Goal: Transaction & Acquisition: Purchase product/service

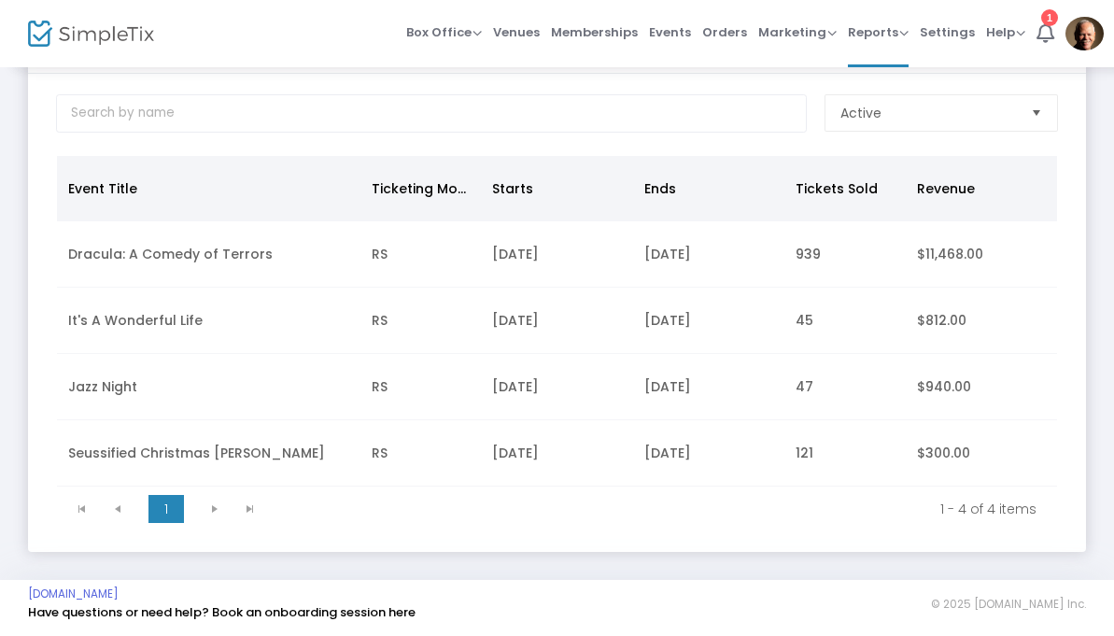
scroll to position [101, 0]
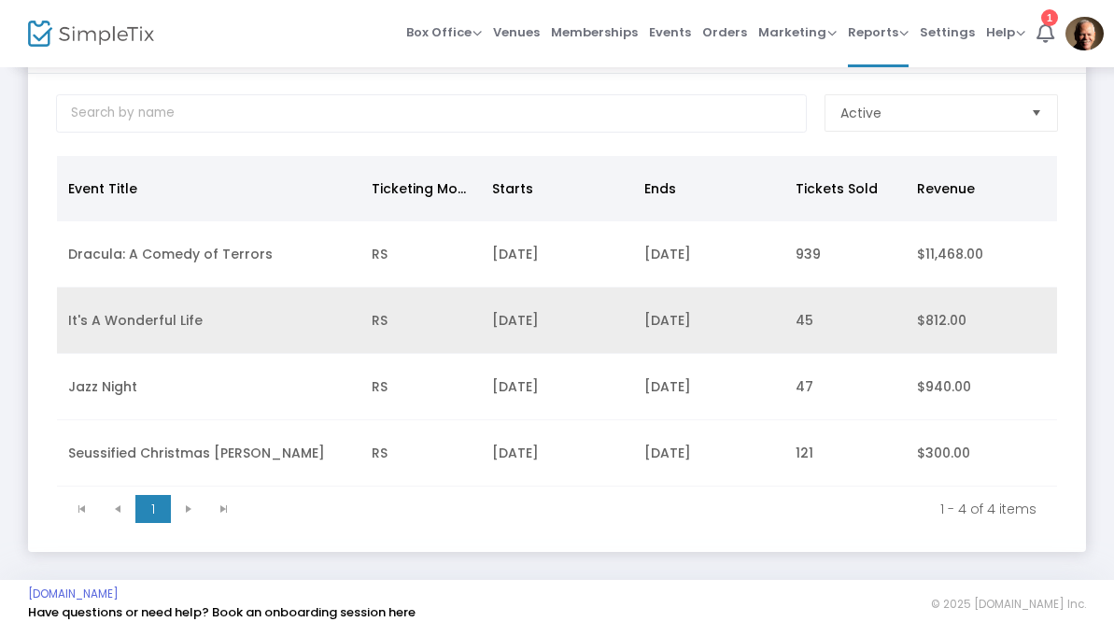
click at [262, 327] on td "It's A Wonderful Life" at bounding box center [208, 321] width 303 height 66
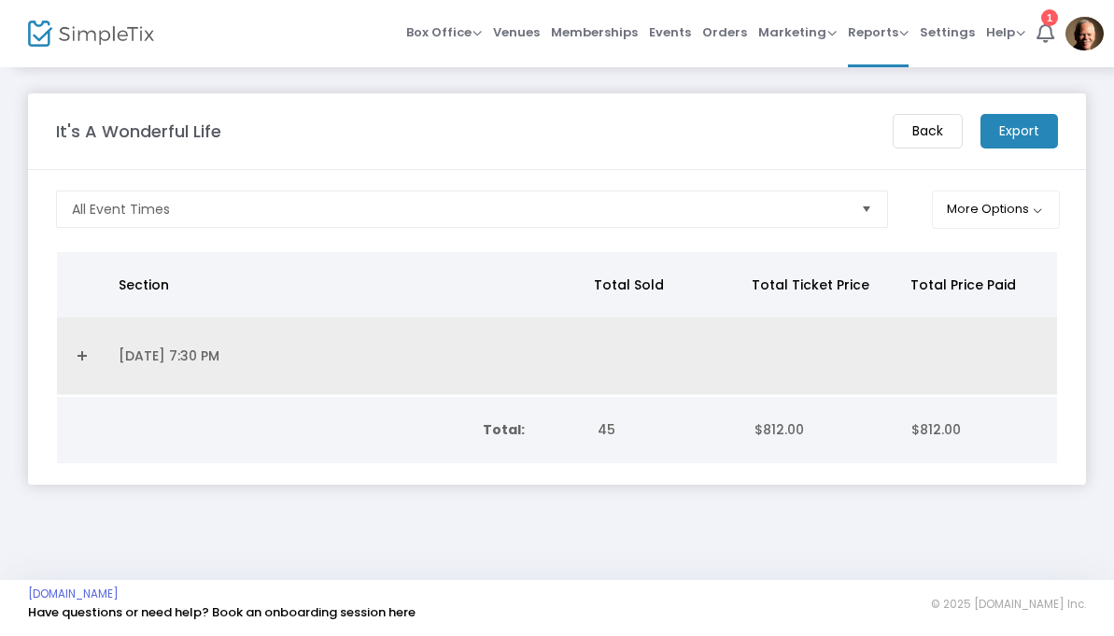
click at [88, 358] on link "Expand Details" at bounding box center [82, 356] width 28 height 30
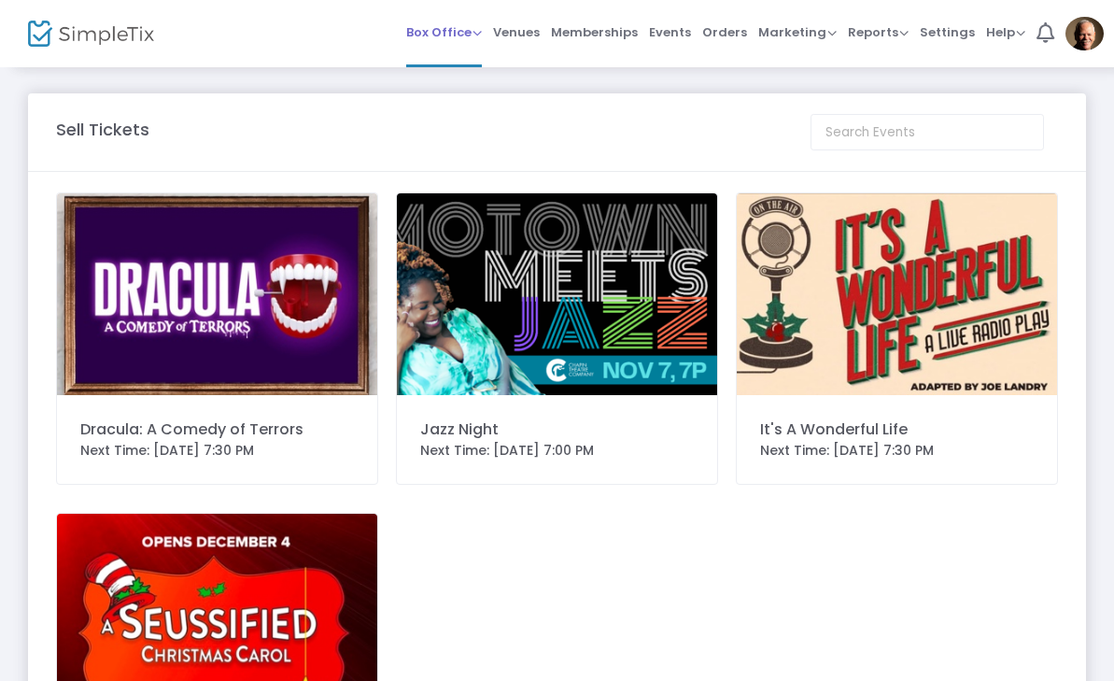
click at [443, 50] on span "Box Office Sell Tickets Bookings Sell Season Pass" at bounding box center [444, 32] width 76 height 48
click at [437, 35] on span "Box Office" at bounding box center [444, 32] width 76 height 18
click at [438, 64] on li "Sell Tickets" at bounding box center [472, 63] width 133 height 36
click at [155, 345] on img at bounding box center [217, 294] width 320 height 202
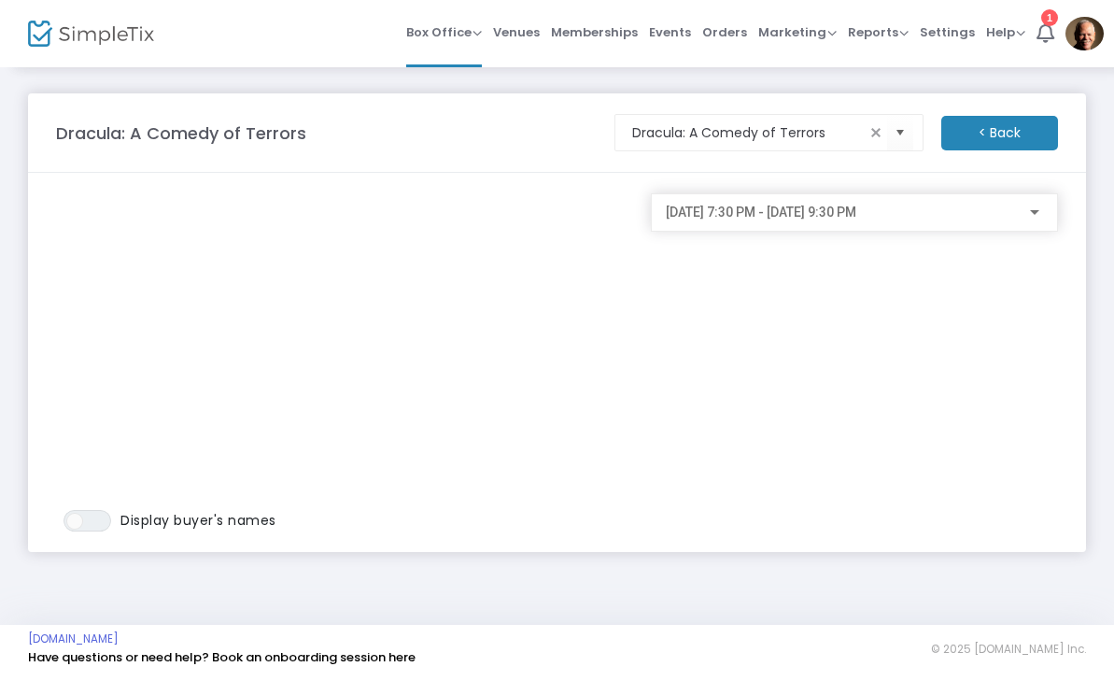
click at [1019, 210] on div "[DATE] 7:30 PM - [DATE] 9:30 PM" at bounding box center [846, 212] width 360 height 15
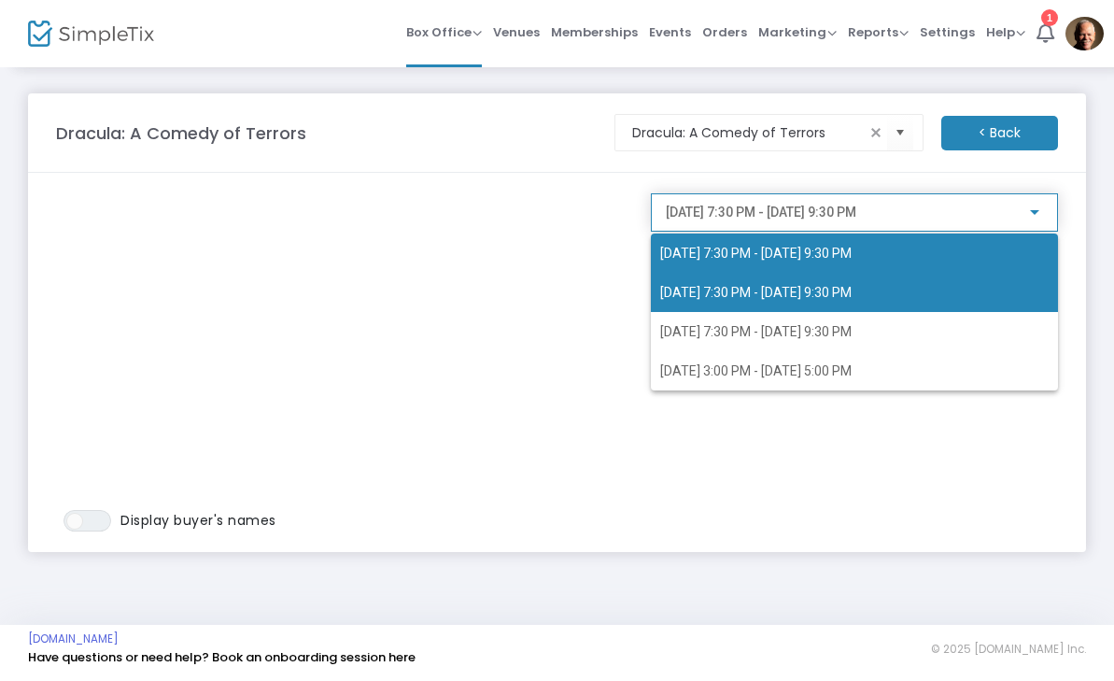
click at [989, 288] on span "[DATE] 7:30 PM - [DATE] 9:30 PM" at bounding box center [854, 292] width 388 height 39
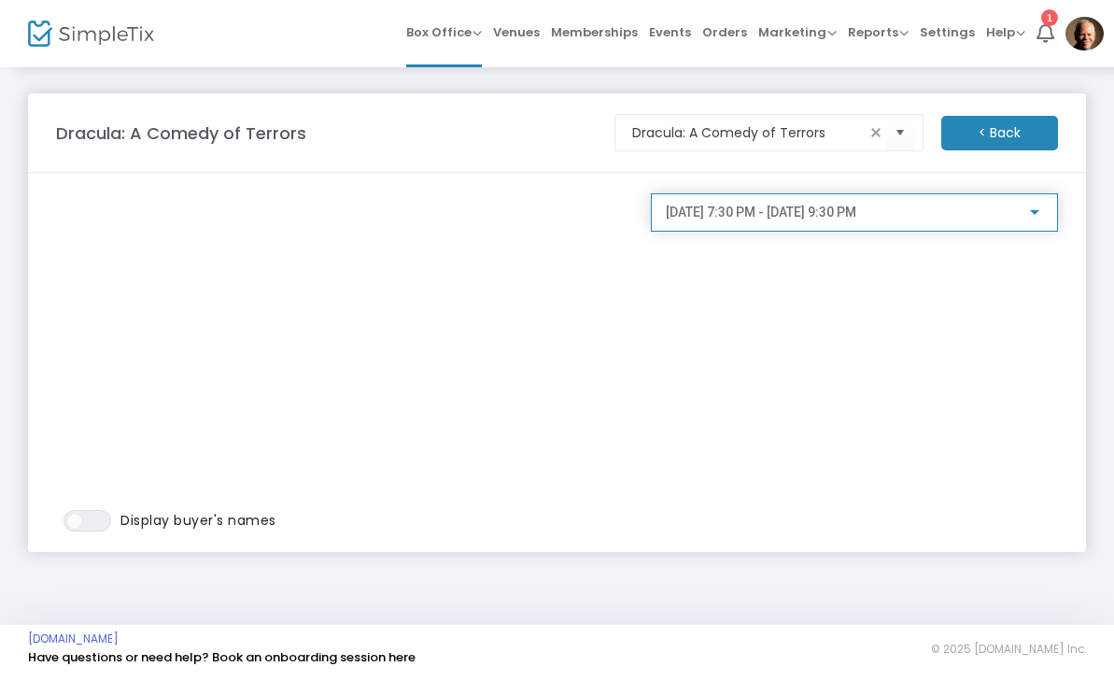
click at [1030, 216] on div at bounding box center [1034, 212] width 17 height 15
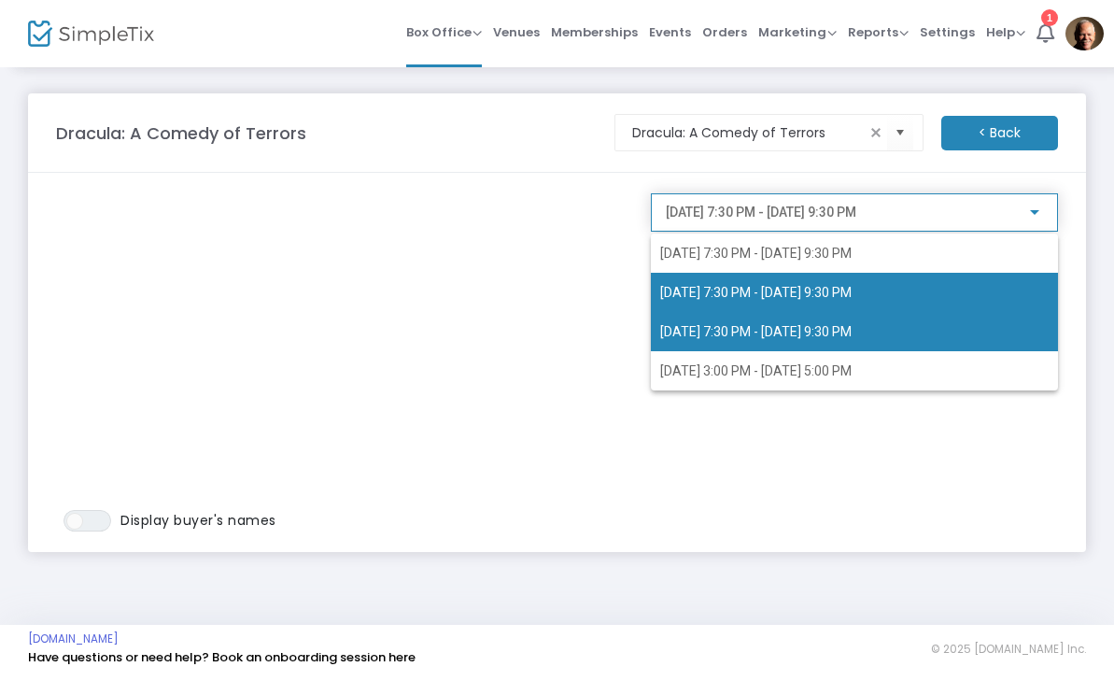
click at [963, 334] on span "[DATE] 7:30 PM - [DATE] 9:30 PM" at bounding box center [854, 331] width 388 height 39
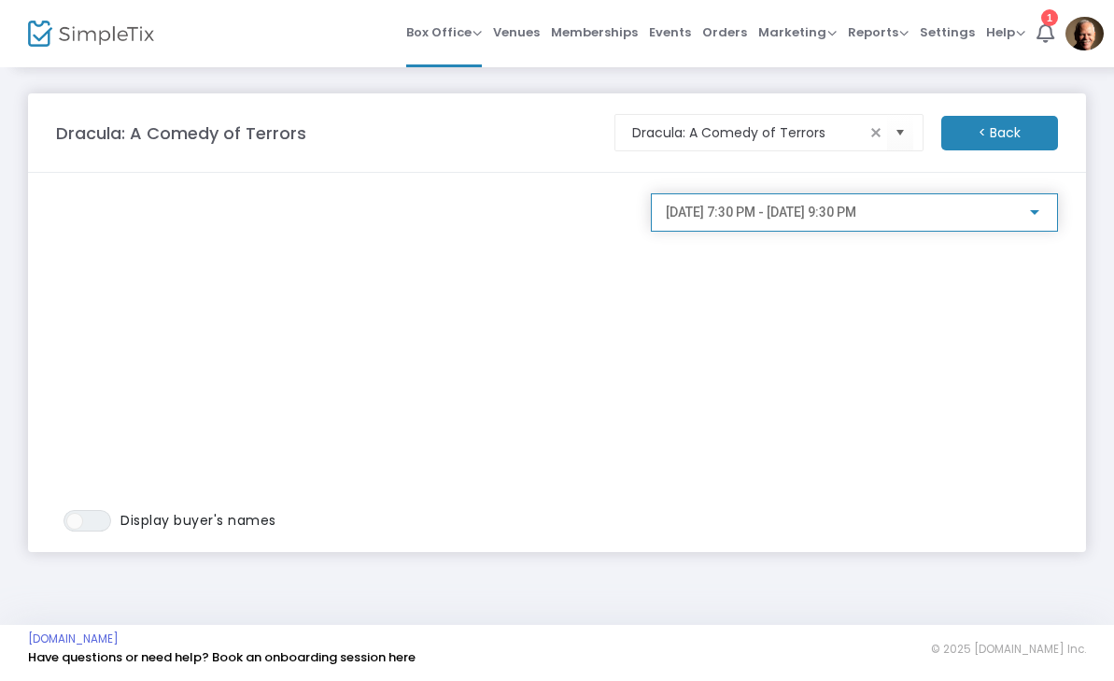
click at [1033, 208] on div at bounding box center [1034, 212] width 17 height 15
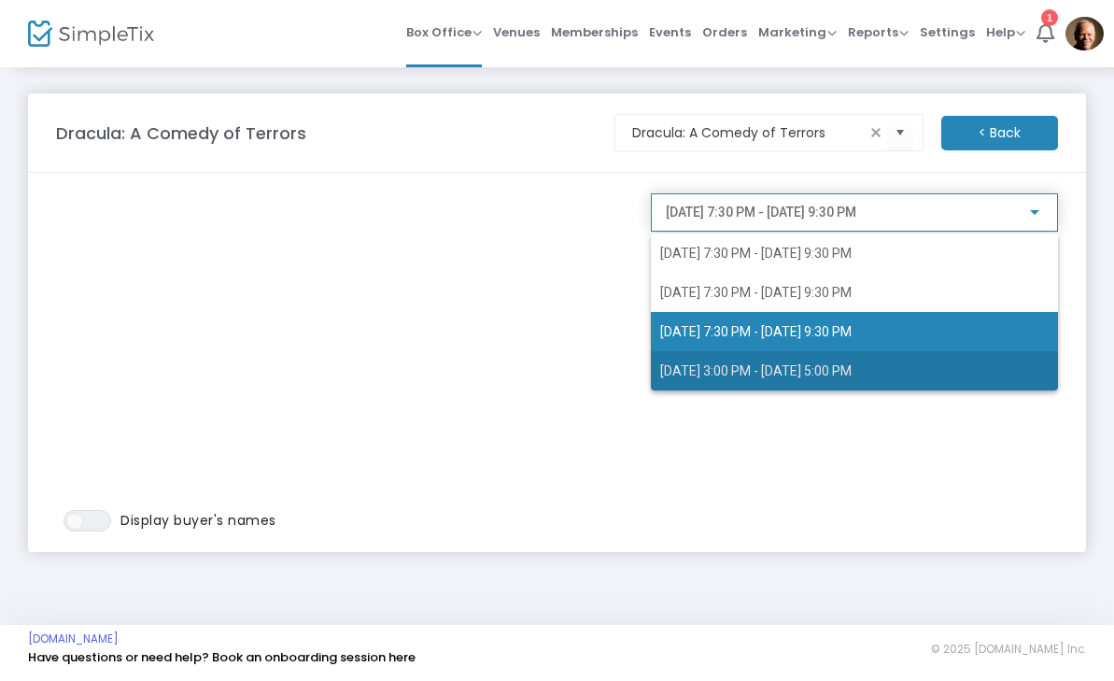
click at [986, 366] on span "[DATE] 3:00 PM - [DATE] 5:00 PM" at bounding box center [854, 370] width 388 height 39
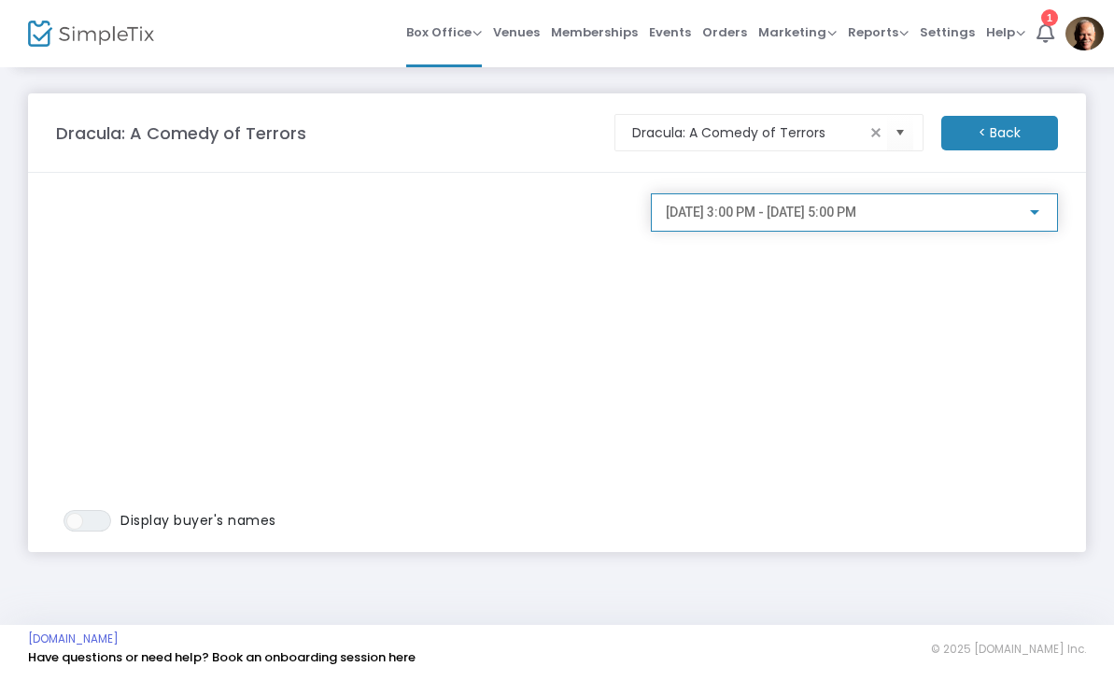
click at [1040, 217] on div at bounding box center [1034, 212] width 17 height 15
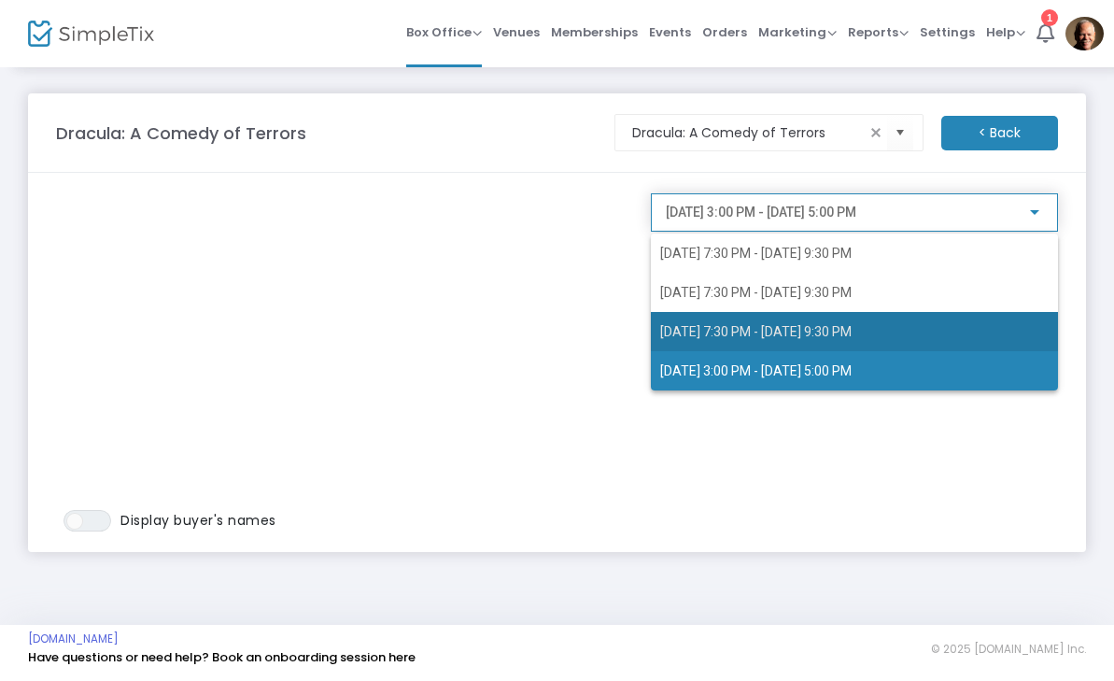
click at [1018, 341] on span "[DATE] 7:30 PM - [DATE] 9:30 PM" at bounding box center [854, 331] width 388 height 39
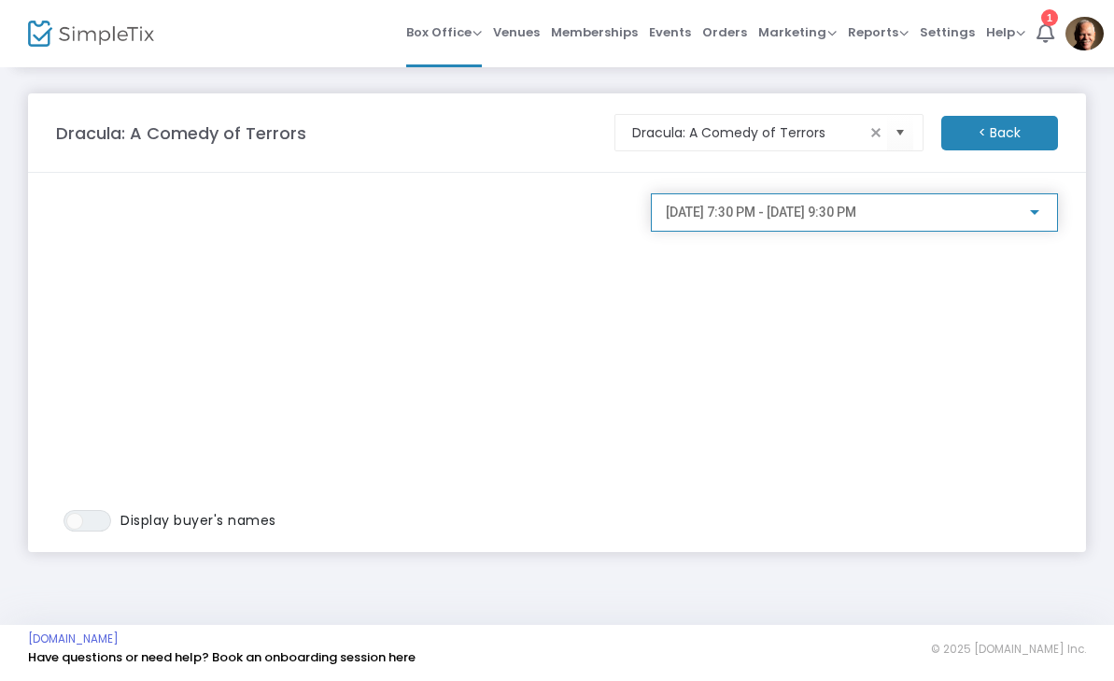
click at [1012, 218] on div "[DATE] 7:30 PM - [DATE] 9:30 PM" at bounding box center [846, 212] width 360 height 15
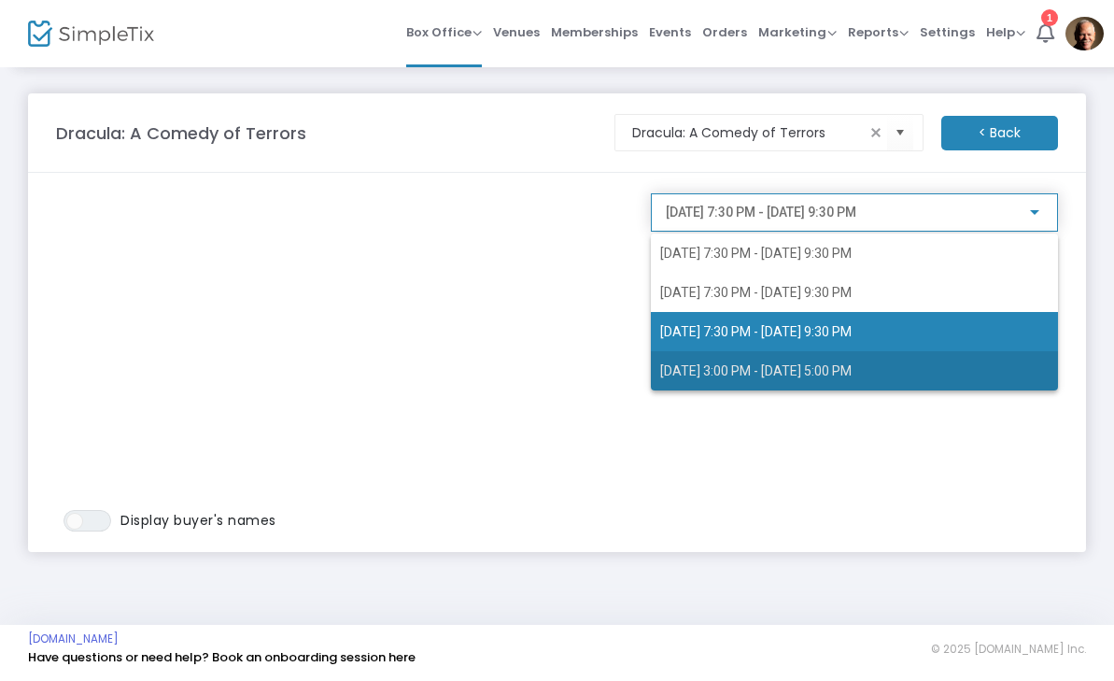
click at [971, 387] on span "[DATE] 3:00 PM - [DATE] 5:00 PM" at bounding box center [854, 370] width 388 height 39
